Goal: Check status

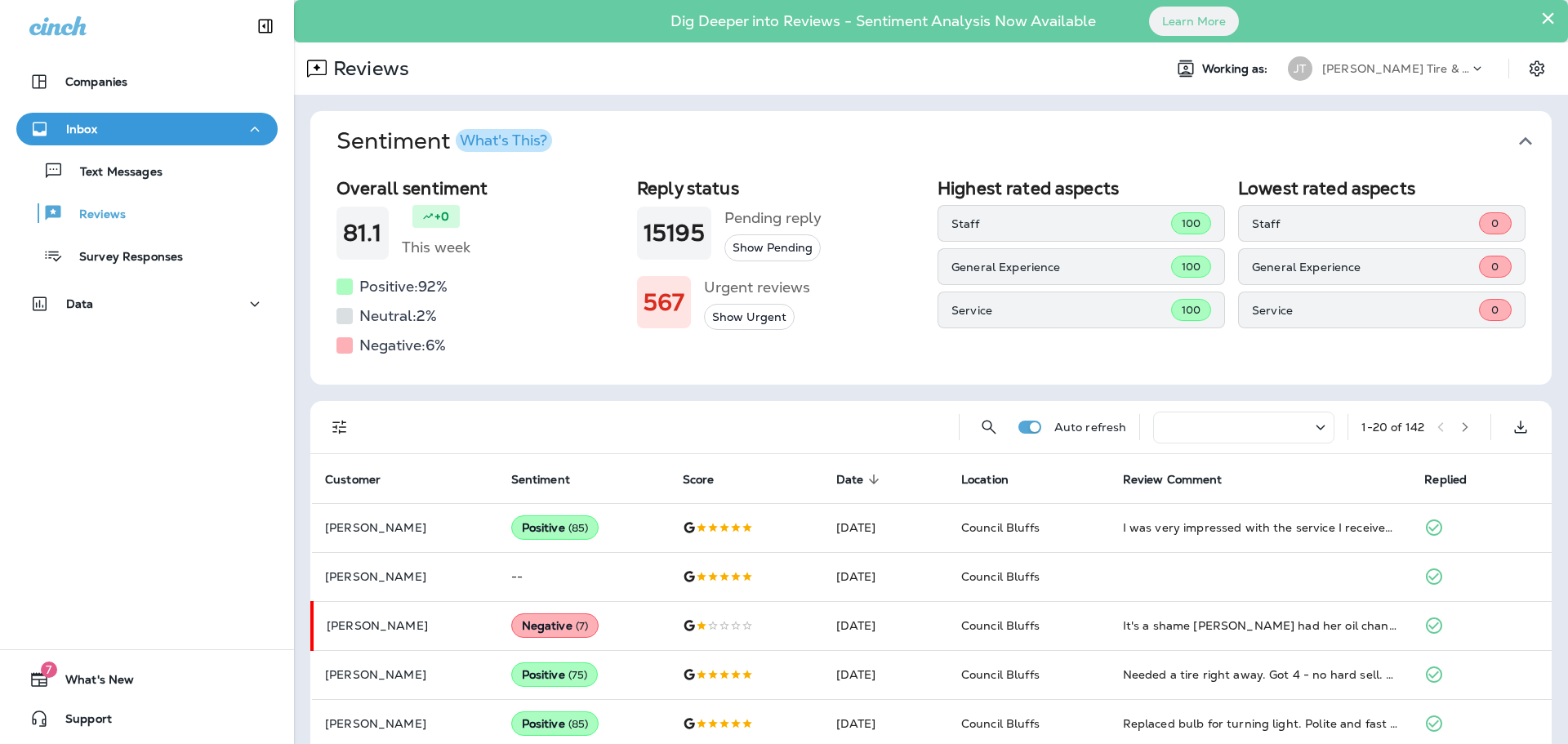
click at [56, 382] on div "Companies Inbox Text Messages Reviews Survey Responses Data 7 What's New Support" at bounding box center [147, 372] width 294 height 744
click at [100, 511] on div "Companies Inbox Text Messages Reviews Survey Responses Data 7 What's New Support" at bounding box center [147, 372] width 294 height 744
